Goal: Navigation & Orientation: Find specific page/section

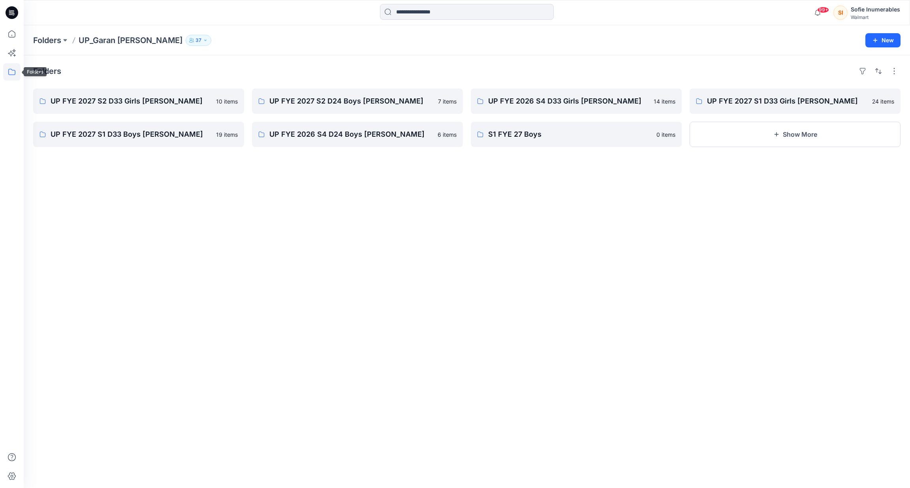
click at [11, 73] on icon at bounding box center [11, 71] width 17 height 17
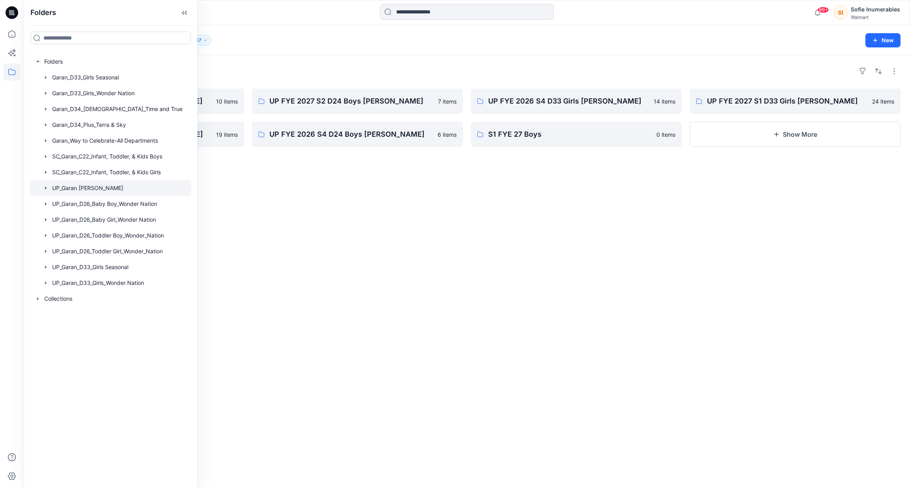
click at [49, 191] on icon "button" at bounding box center [46, 188] width 6 height 6
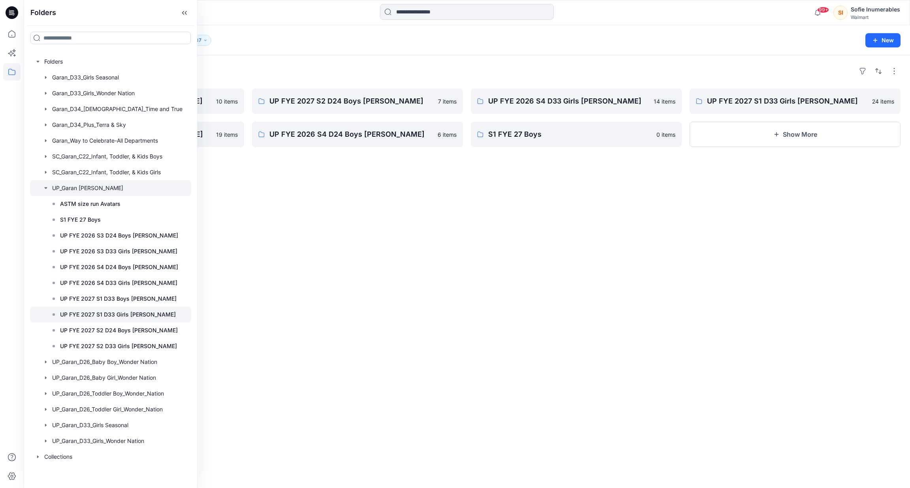
click at [136, 319] on p "UP FYE 2027 S1 D33 Girls [PERSON_NAME]" at bounding box center [118, 314] width 116 height 9
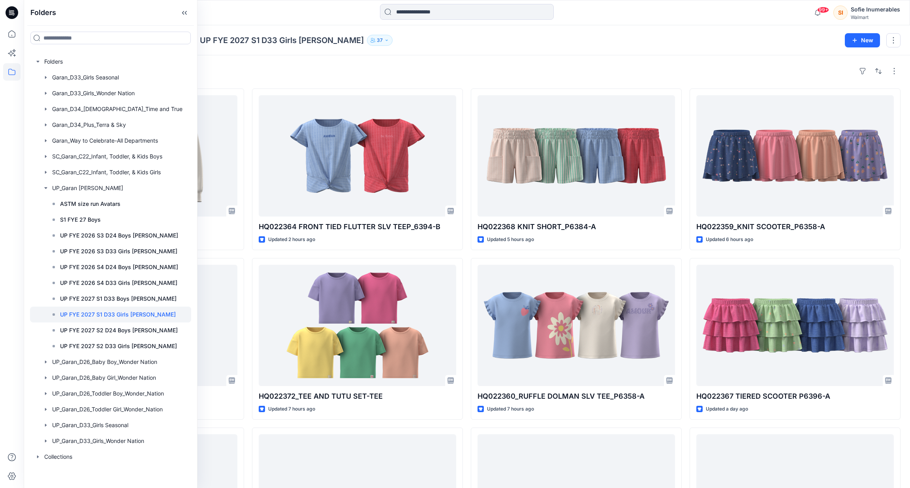
click at [303, 83] on div "Styles HQ025921 ZIP UP HOODIE_6413-B Updated 36 minutes ago HQ022363_RAGLAN TOP…" at bounding box center [467, 341] width 887 height 572
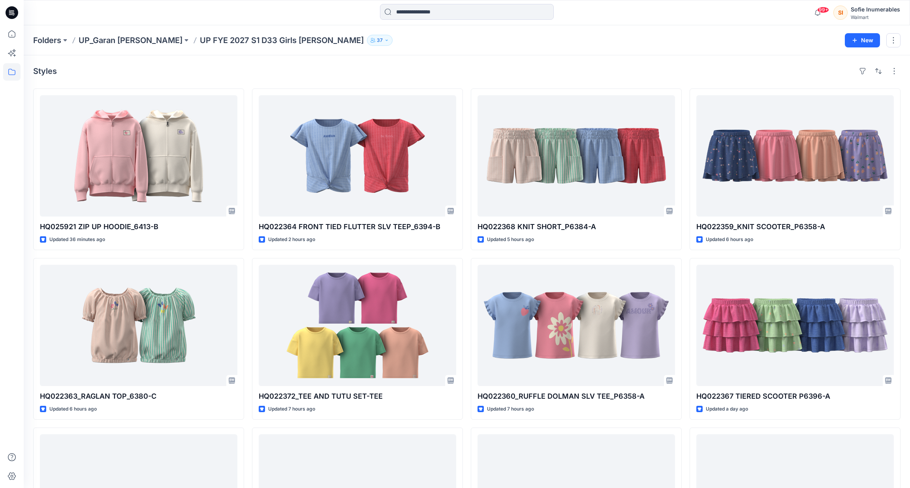
click at [377, 38] on p "37" at bounding box center [380, 40] width 6 height 9
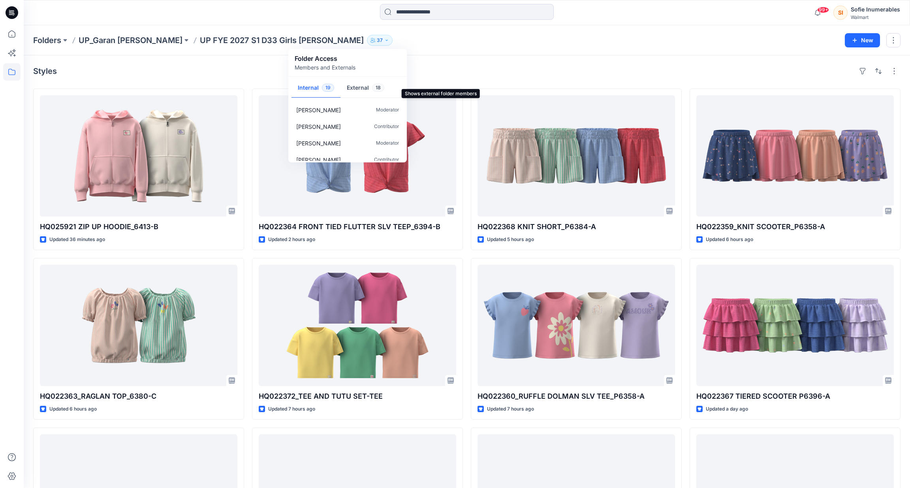
click at [378, 90] on span "18" at bounding box center [378, 88] width 12 height 8
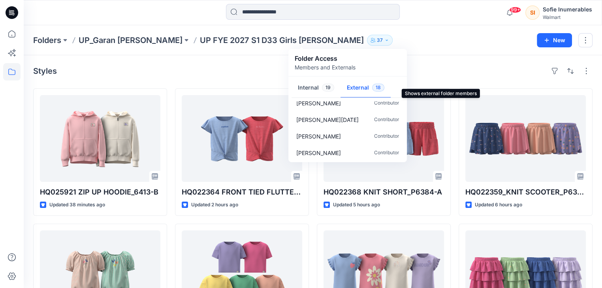
scroll to position [239, 0]
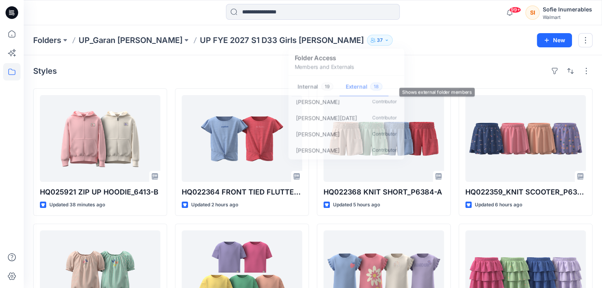
click at [597, 99] on div "Styles HQ025921 ZIP UP HOODIE_6413-B Updated 38 minutes ago HQ022363_RAGLAN TOP…" at bounding box center [313, 289] width 578 height 469
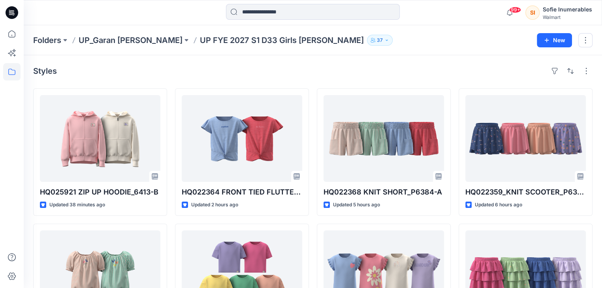
click at [377, 40] on p "37" at bounding box center [380, 40] width 6 height 9
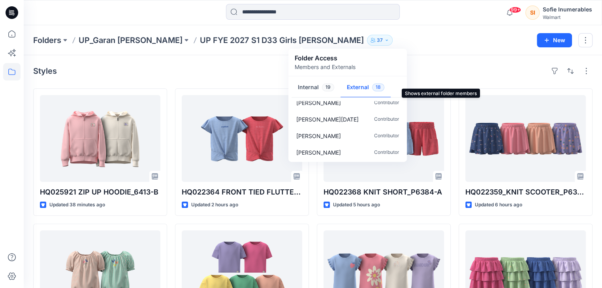
click at [366, 96] on button "External 18" at bounding box center [366, 88] width 50 height 20
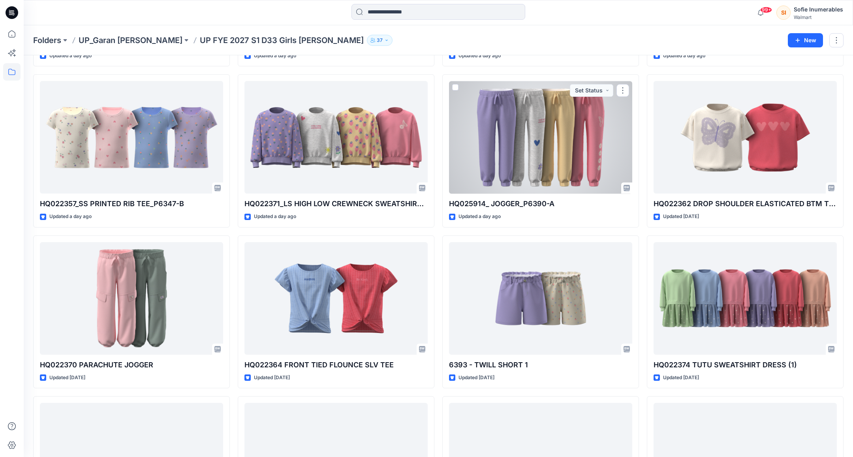
scroll to position [500, 0]
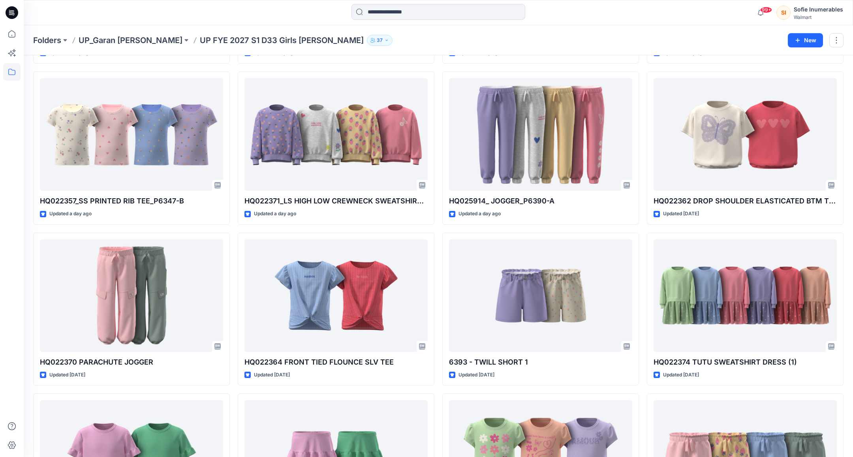
drag, startPoint x: 361, startPoint y: 167, endPoint x: 281, endPoint y: 0, distance: 185.4
click at [0, 0] on div "99+ Notifications Emahnuyah Noel has updated HQ022388_JOGGER with CARGO JOGGER …" at bounding box center [426, 28] width 853 height 1056
drag, startPoint x: 514, startPoint y: 152, endPoint x: 303, endPoint y: 4, distance: 257.7
click at [0, 0] on div "99+ Notifications Emahnuyah Noel has updated HQ022388_JOGGER with CARGO JOGGER …" at bounding box center [426, 28] width 853 height 1056
click at [138, 36] on p "UP_Garan [PERSON_NAME]" at bounding box center [131, 40] width 104 height 11
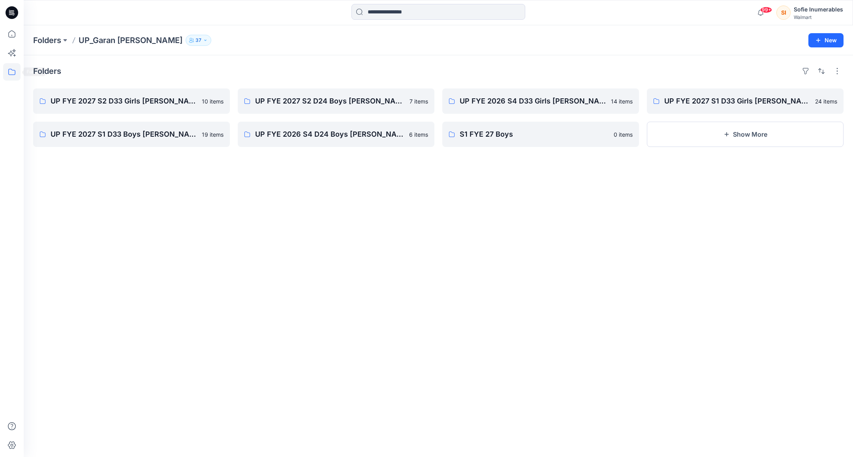
click at [15, 72] on icon at bounding box center [11, 72] width 7 height 6
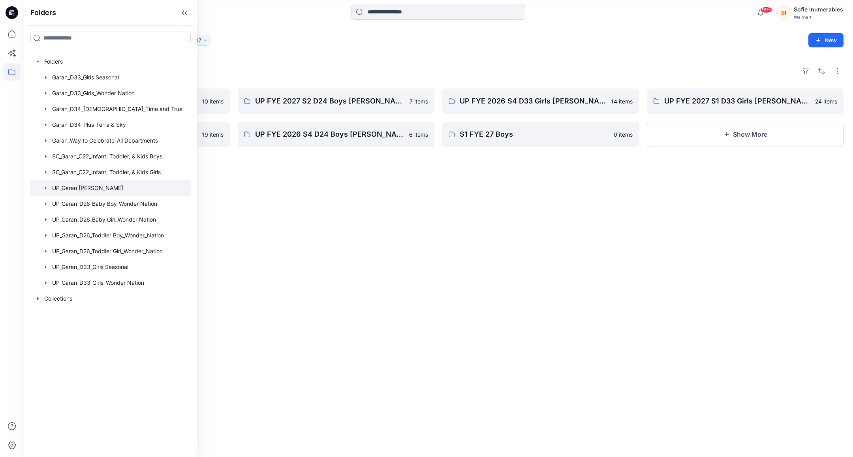
click at [49, 191] on icon "button" at bounding box center [46, 188] width 6 height 6
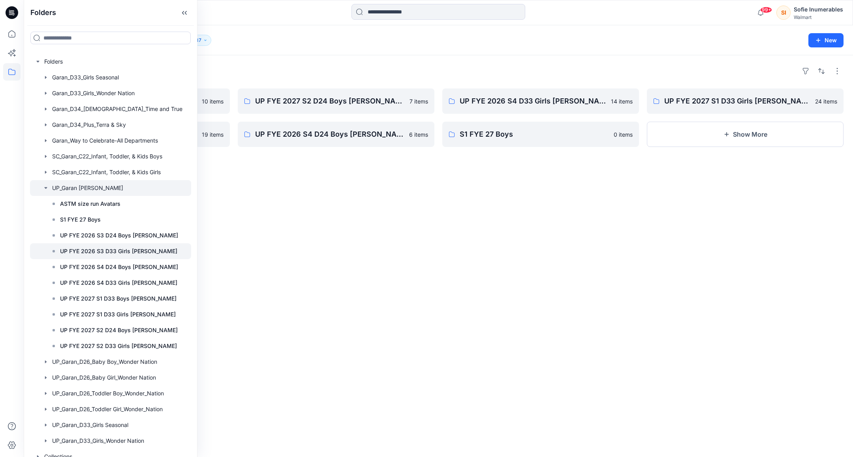
scroll to position [54, 0]
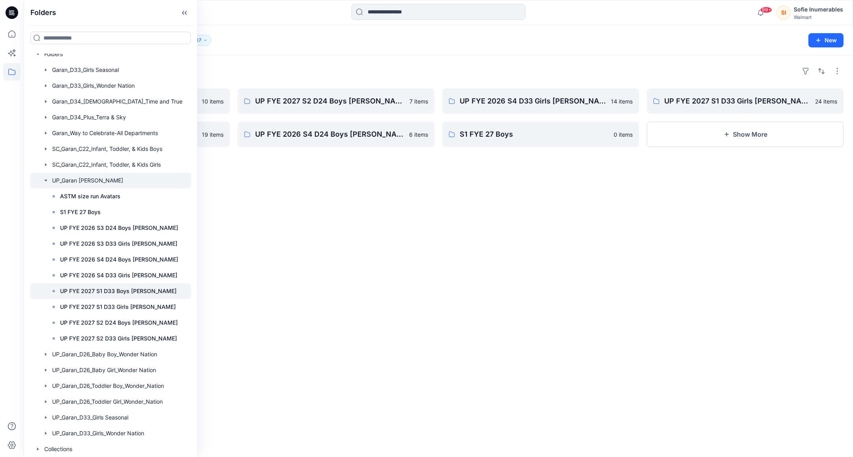
click at [152, 286] on p "UP FYE 2027 S1 D33 Boys [PERSON_NAME]" at bounding box center [118, 290] width 117 height 9
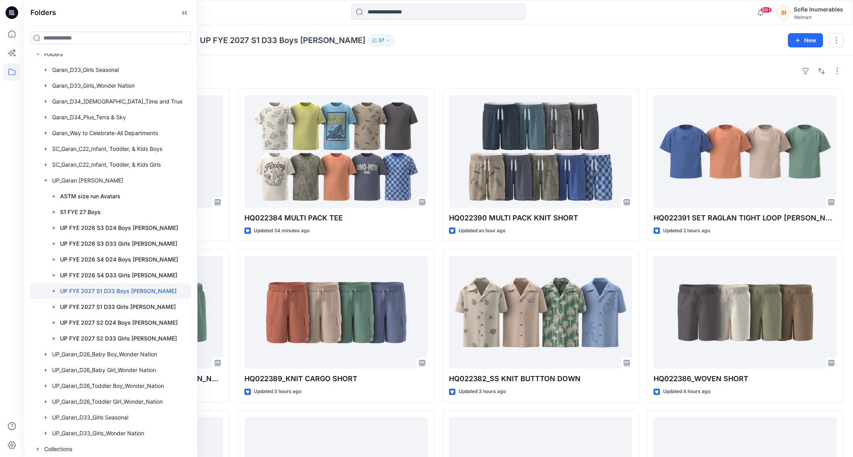
click at [409, 48] on div "Folders UP_Garan Littles UP FYE 2027 S1 D33 Boys Littles 37 New" at bounding box center [439, 40] width 830 height 30
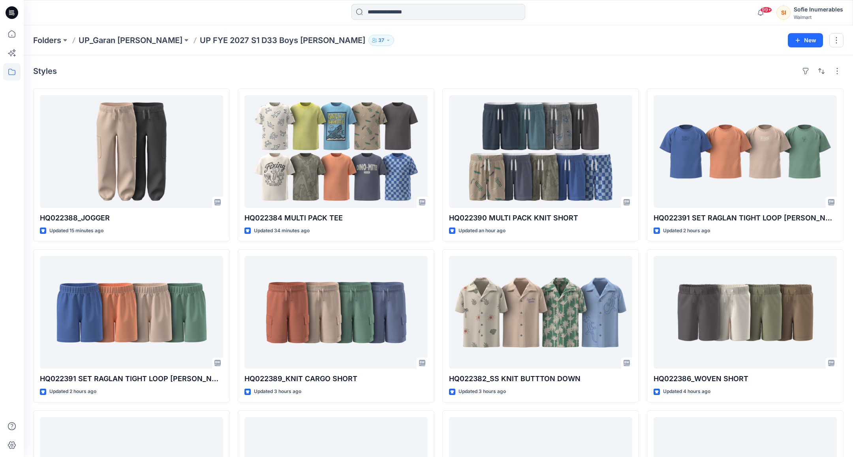
click at [271, 41] on p "UP FYE 2027 S1 D33 Boys [PERSON_NAME]" at bounding box center [283, 40] width 166 height 11
click at [369, 42] on button "37" at bounding box center [382, 40] width 26 height 11
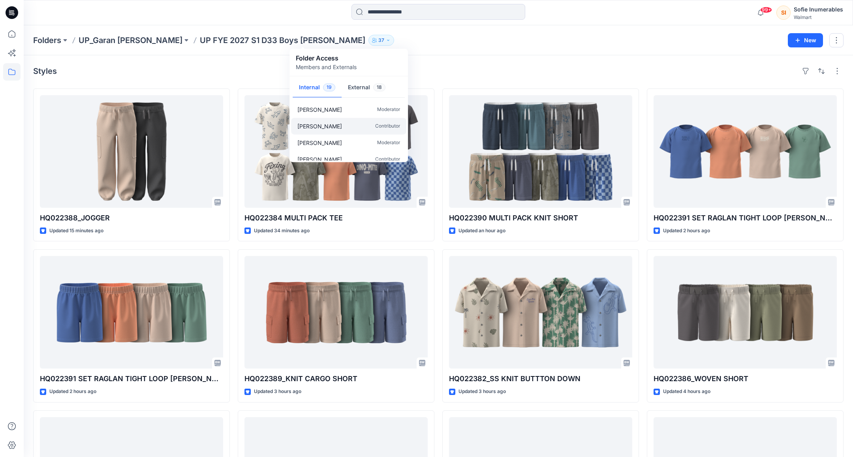
scroll to position [256, 0]
click at [369, 91] on button "External 18" at bounding box center [367, 88] width 50 height 20
click at [377, 133] on p "Contributor" at bounding box center [387, 129] width 25 height 8
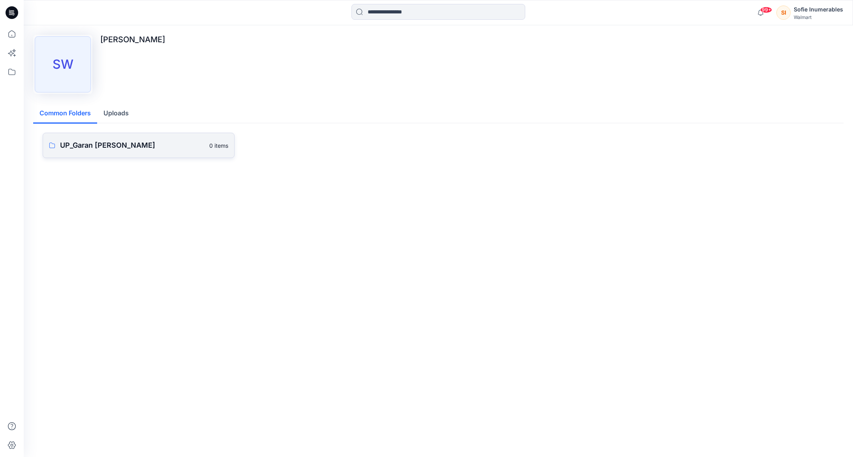
click at [111, 151] on p "UP_Garan [PERSON_NAME]" at bounding box center [132, 145] width 145 height 11
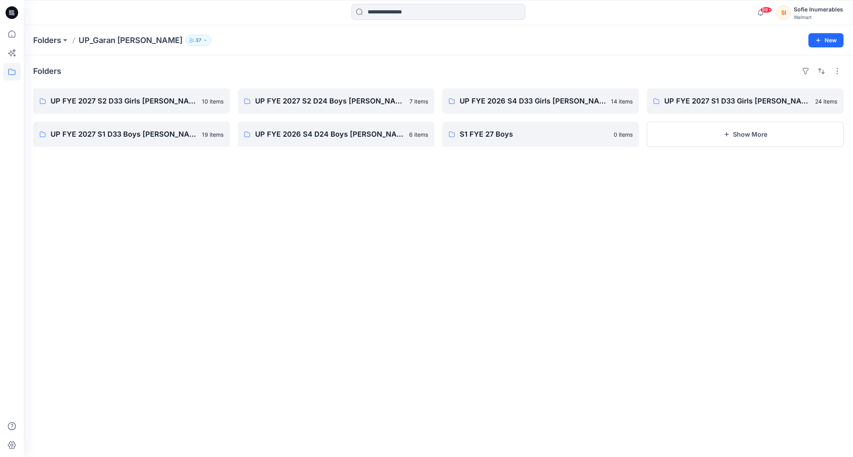
click at [186, 37] on button "37" at bounding box center [199, 40] width 26 height 11
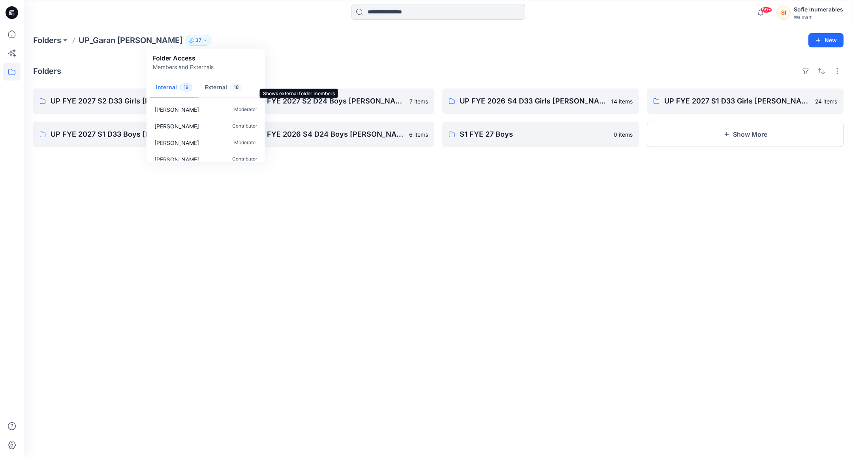
click at [232, 90] on button "External 18" at bounding box center [224, 88] width 50 height 20
click at [199, 133] on div "Si Wu Contributor" at bounding box center [205, 131] width 115 height 17
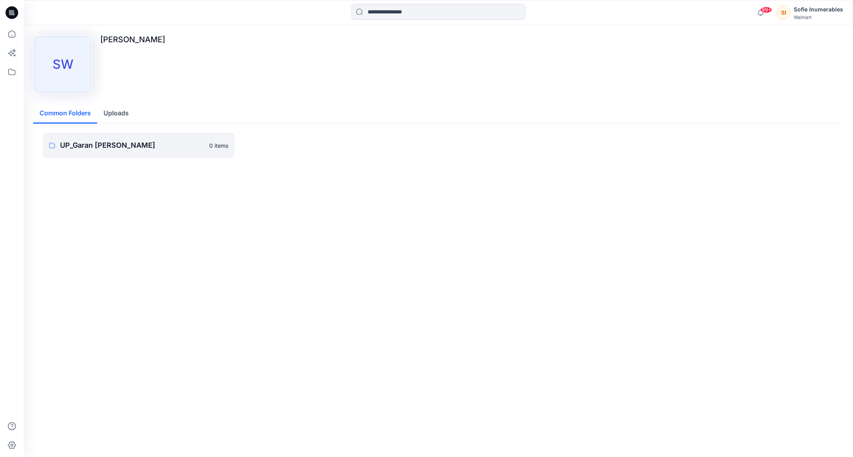
click at [121, 117] on button "Uploads" at bounding box center [116, 114] width 38 height 20
click at [64, 115] on button "Common Folders" at bounding box center [65, 114] width 64 height 20
